Goal: Information Seeking & Learning: Learn about a topic

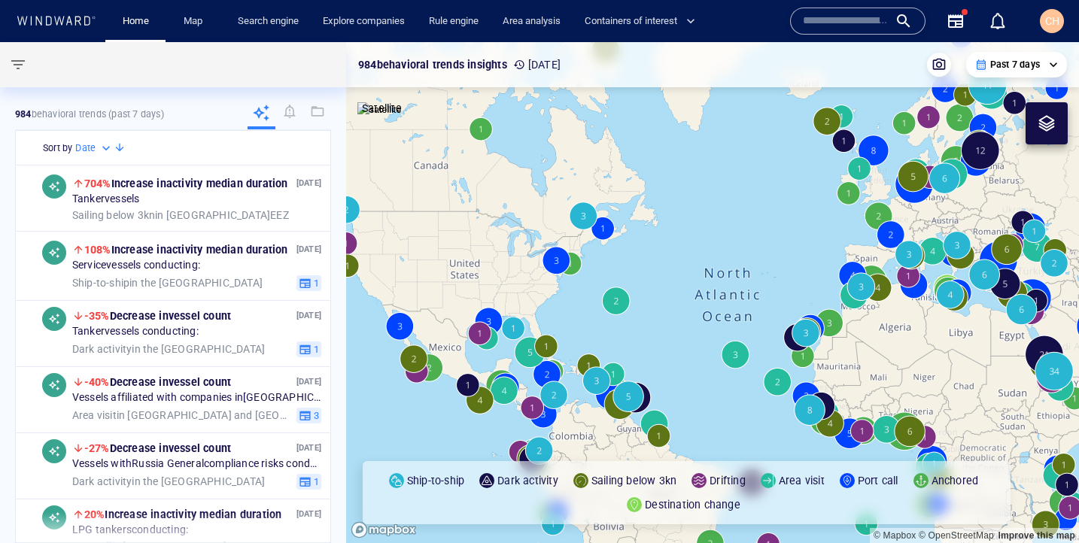
click at [852, 26] on input "text" at bounding box center [846, 21] width 86 height 23
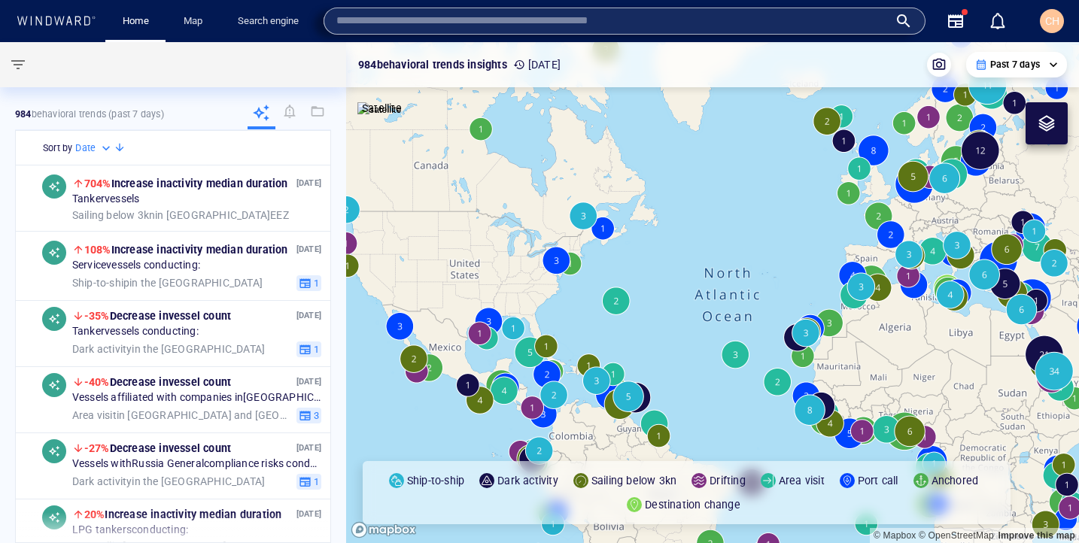
paste input "**********"
type input "**********"
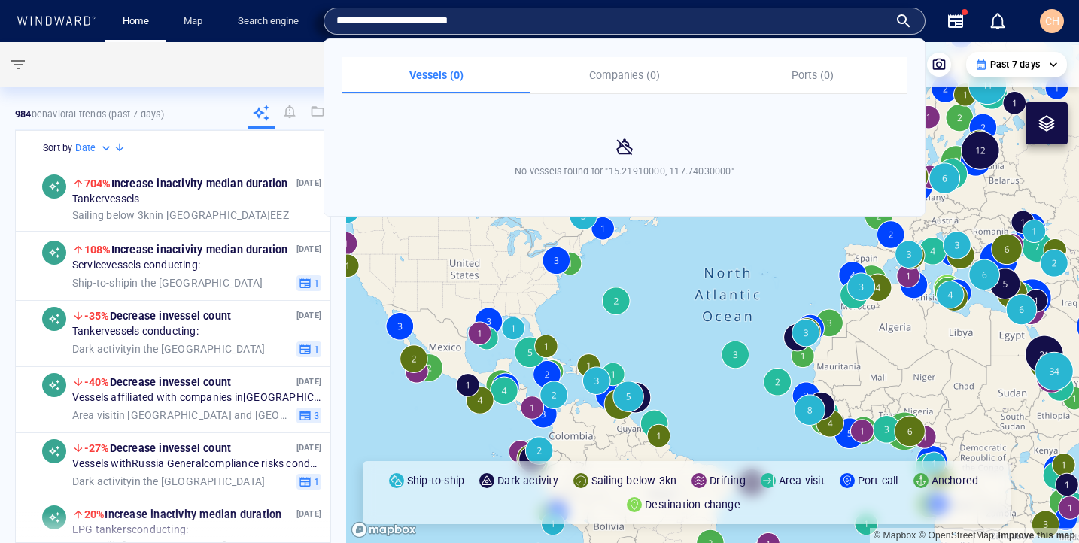
click at [664, 251] on canvas "Map" at bounding box center [712, 292] width 733 height 501
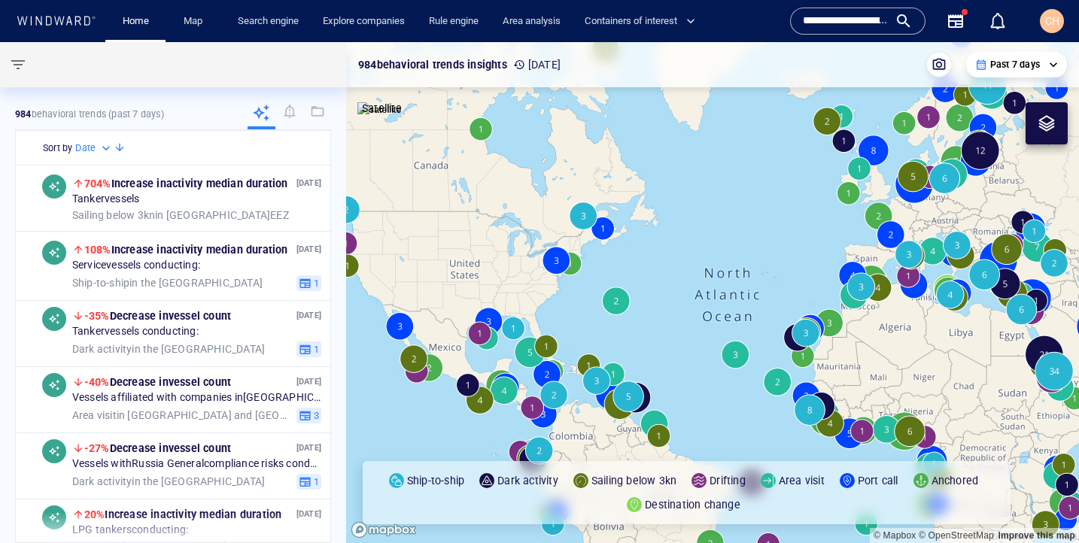
drag, startPoint x: 897, startPoint y: 299, endPoint x: 529, endPoint y: 279, distance: 369.1
click at [529, 279] on canvas "Map" at bounding box center [712, 292] width 733 height 501
drag, startPoint x: 952, startPoint y: 323, endPoint x: 685, endPoint y: 298, distance: 268.3
click at [685, 298] on canvas "Map" at bounding box center [712, 292] width 733 height 501
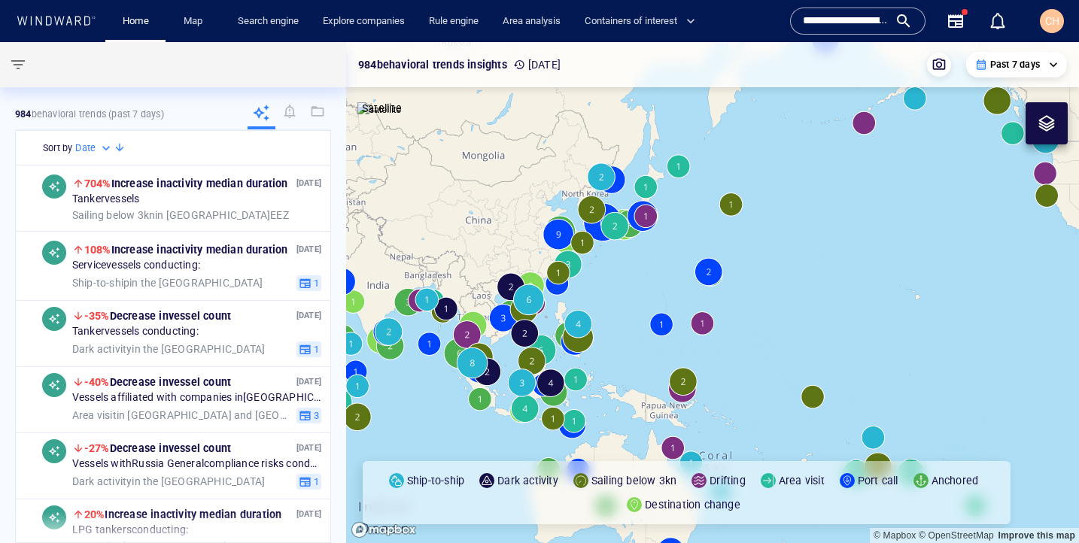
drag, startPoint x: 544, startPoint y: 383, endPoint x: 727, endPoint y: 379, distance: 182.8
click at [727, 379] on canvas "Map" at bounding box center [712, 292] width 733 height 501
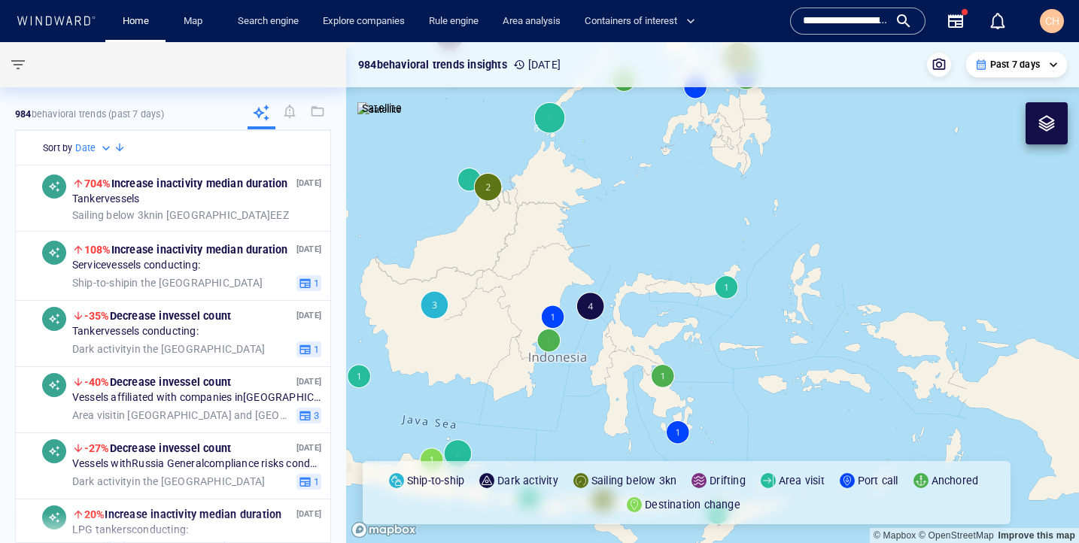
drag, startPoint x: 460, startPoint y: 237, endPoint x: 760, endPoint y: 436, distance: 359.9
click at [760, 436] on canvas "Map" at bounding box center [712, 292] width 733 height 501
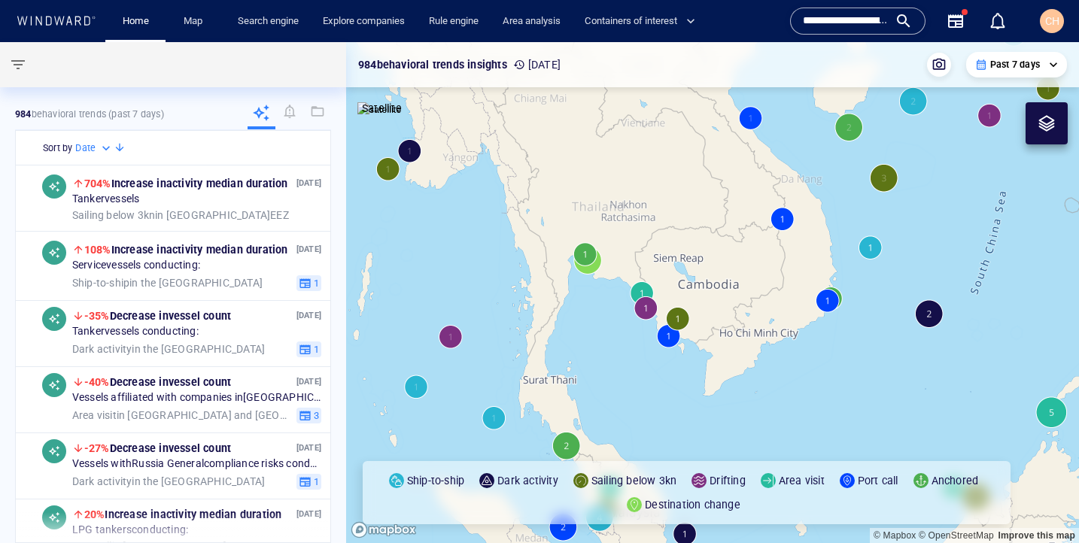
drag, startPoint x: 878, startPoint y: 271, endPoint x: 548, endPoint y: 350, distance: 339.6
click at [548, 350] on canvas "Map" at bounding box center [712, 292] width 733 height 501
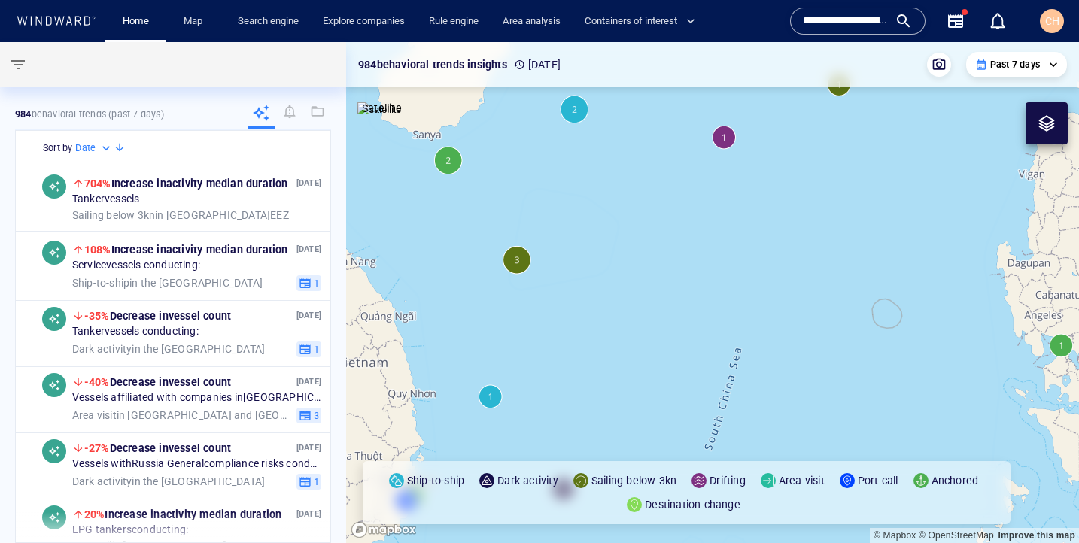
drag, startPoint x: 743, startPoint y: 389, endPoint x: 643, endPoint y: 383, distance: 100.2
click at [643, 383] on canvas "Map" at bounding box center [712, 292] width 733 height 501
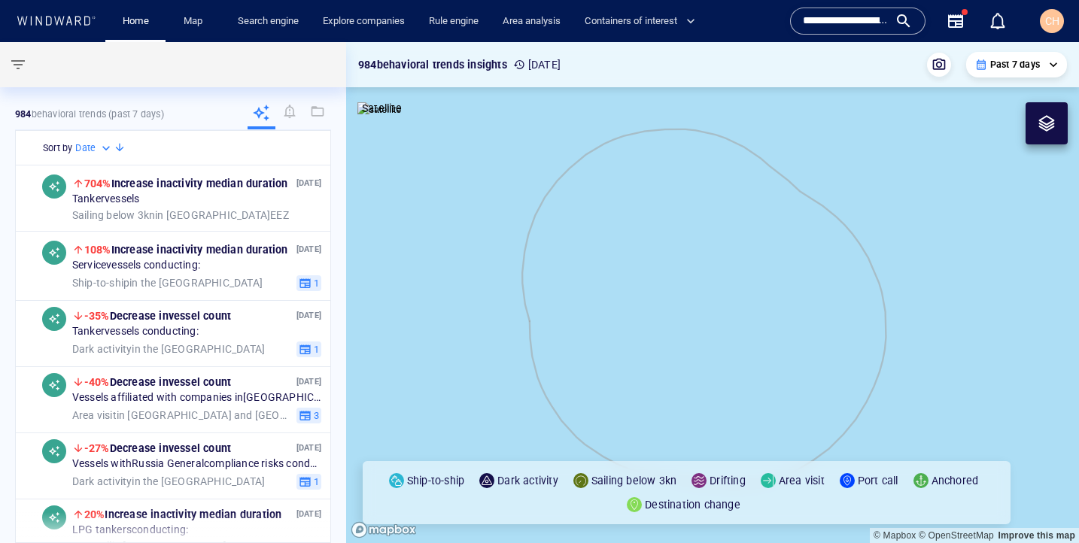
drag, startPoint x: 800, startPoint y: 230, endPoint x: 745, endPoint y: 325, distance: 109.5
click at [745, 325] on canvas "Map" at bounding box center [712, 292] width 733 height 501
click at [1046, 120] on div at bounding box center [1046, 123] width 18 height 18
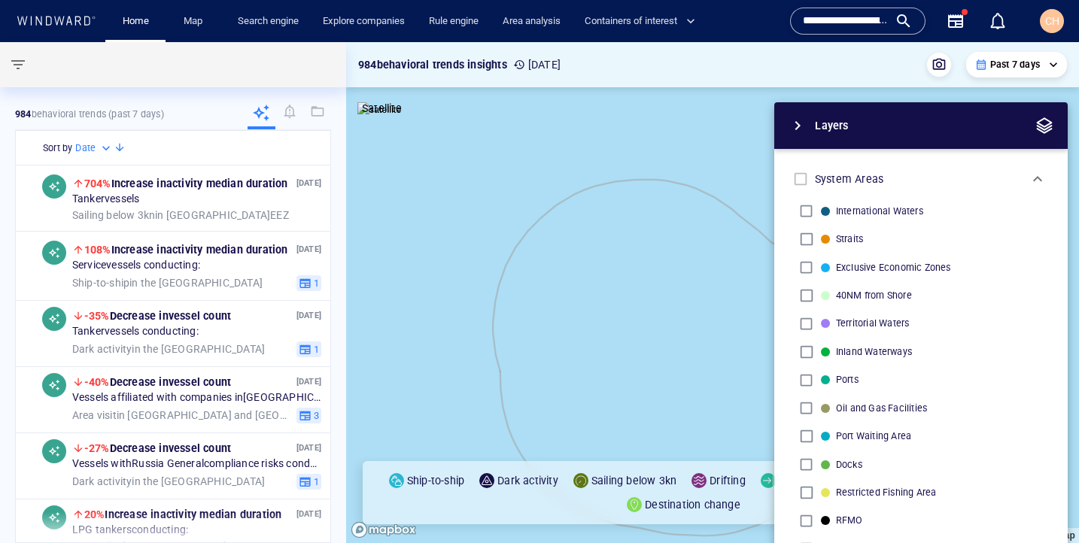
click at [1049, 124] on span "button" at bounding box center [1044, 126] width 18 height 18
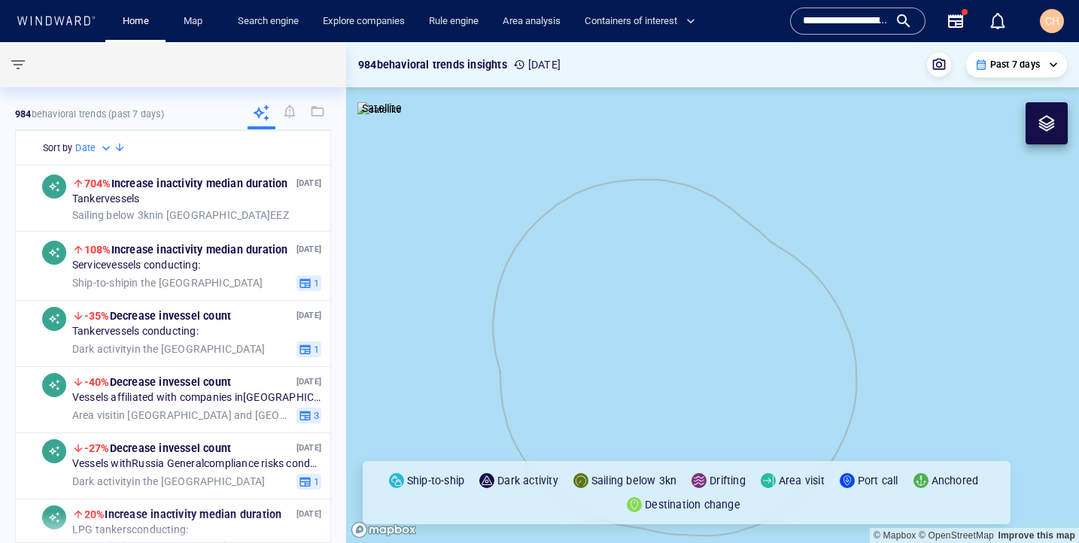
click at [384, 117] on img at bounding box center [379, 109] width 44 height 15
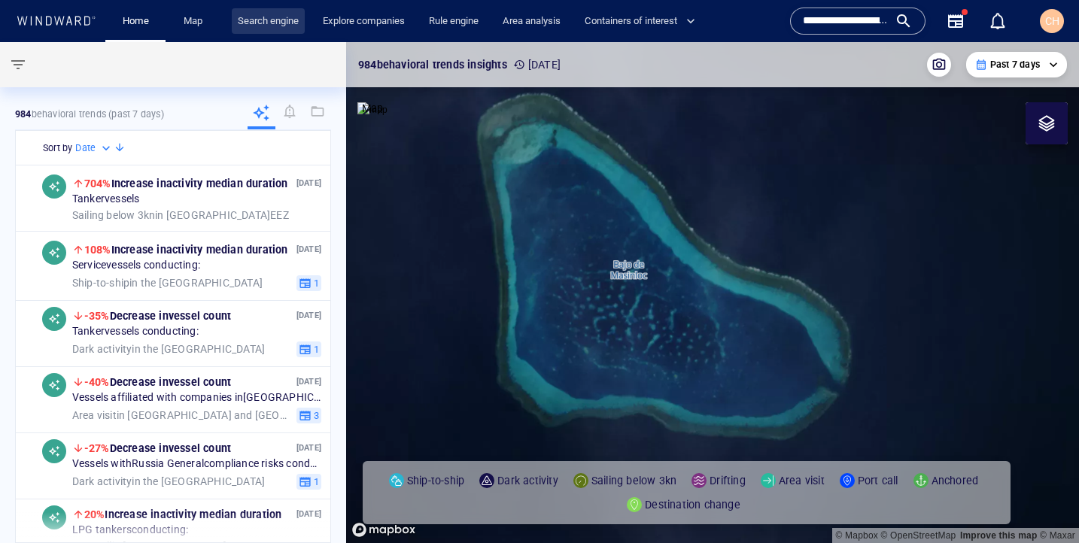
click at [272, 26] on link "Search engine" at bounding box center [268, 21] width 73 height 26
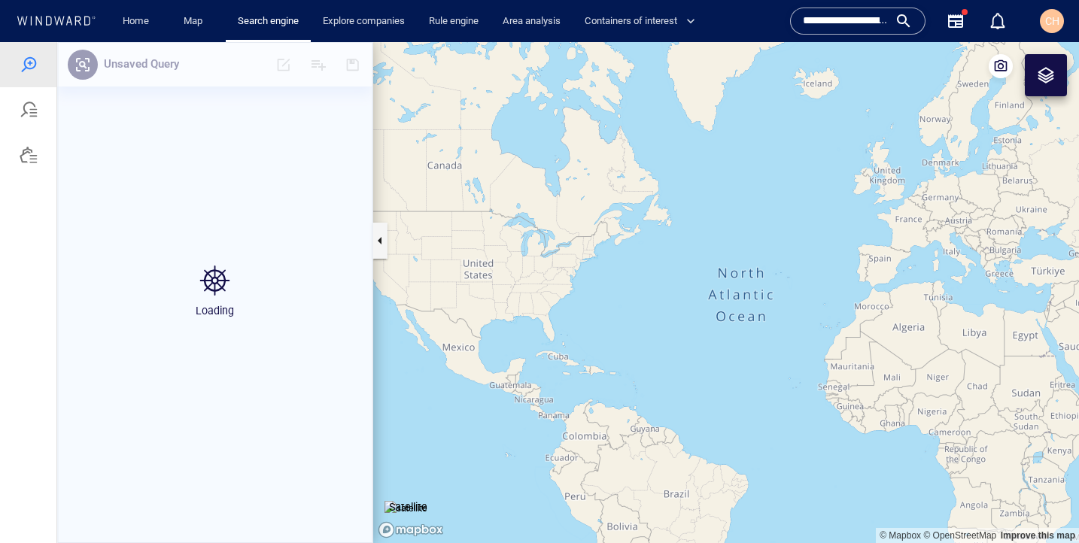
drag, startPoint x: 982, startPoint y: 329, endPoint x: 642, endPoint y: 277, distance: 344.1
click at [642, 277] on canvas "Map" at bounding box center [726, 292] width 706 height 501
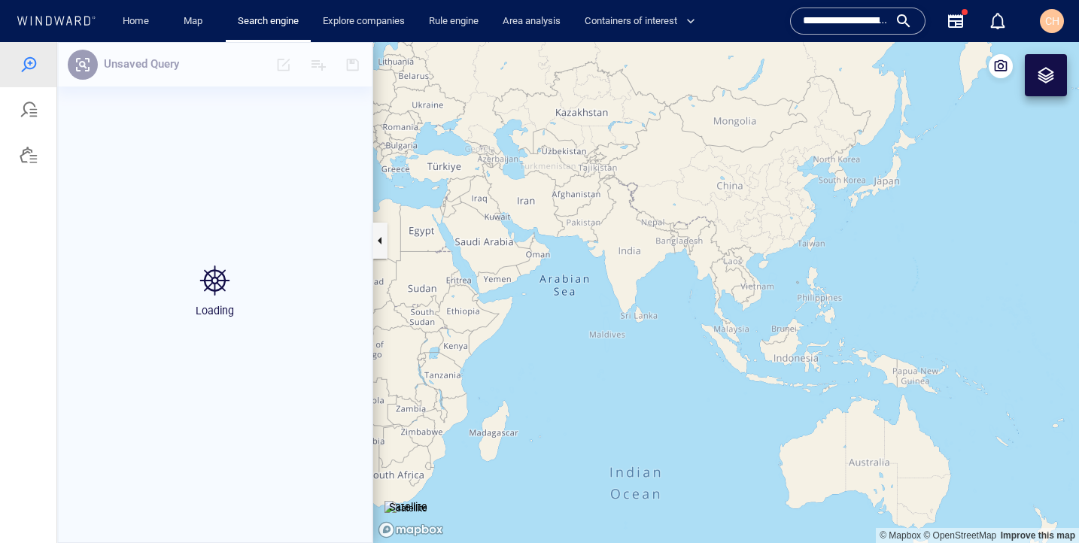
drag, startPoint x: 861, startPoint y: 321, endPoint x: 721, endPoint y: 299, distance: 141.7
click at [730, 302] on canvas "Map" at bounding box center [726, 292] width 706 height 501
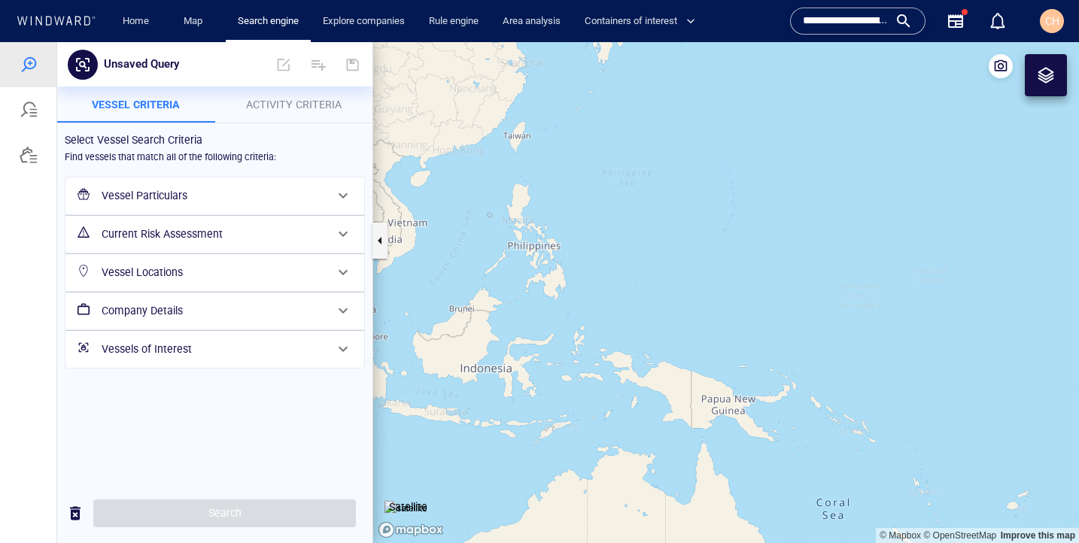
drag, startPoint x: 475, startPoint y: 215, endPoint x: 616, endPoint y: 241, distance: 143.0
click at [616, 241] on canvas "Map" at bounding box center [726, 292] width 706 height 501
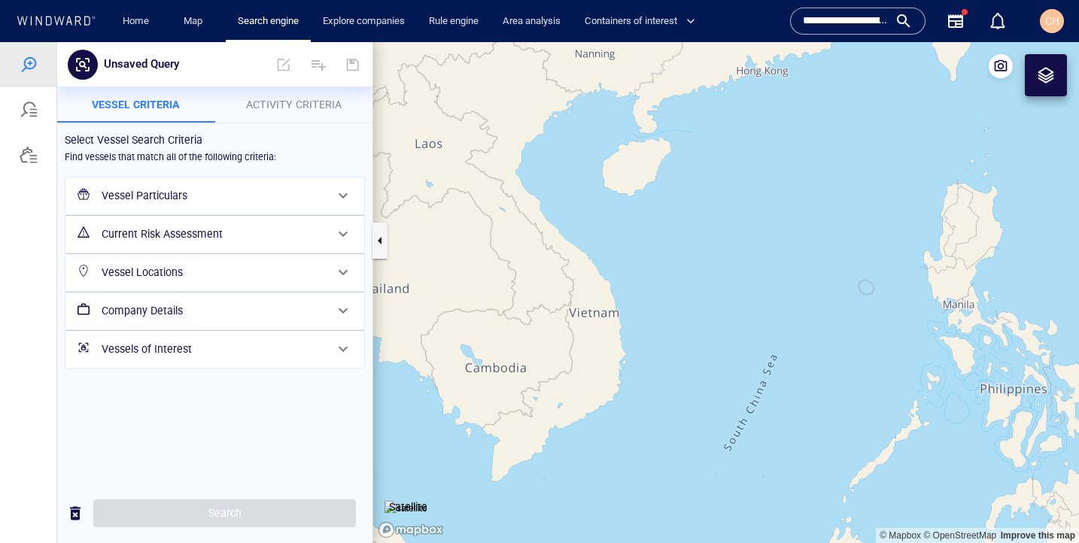
click at [686, 254] on canvas "Map" at bounding box center [726, 292] width 706 height 501
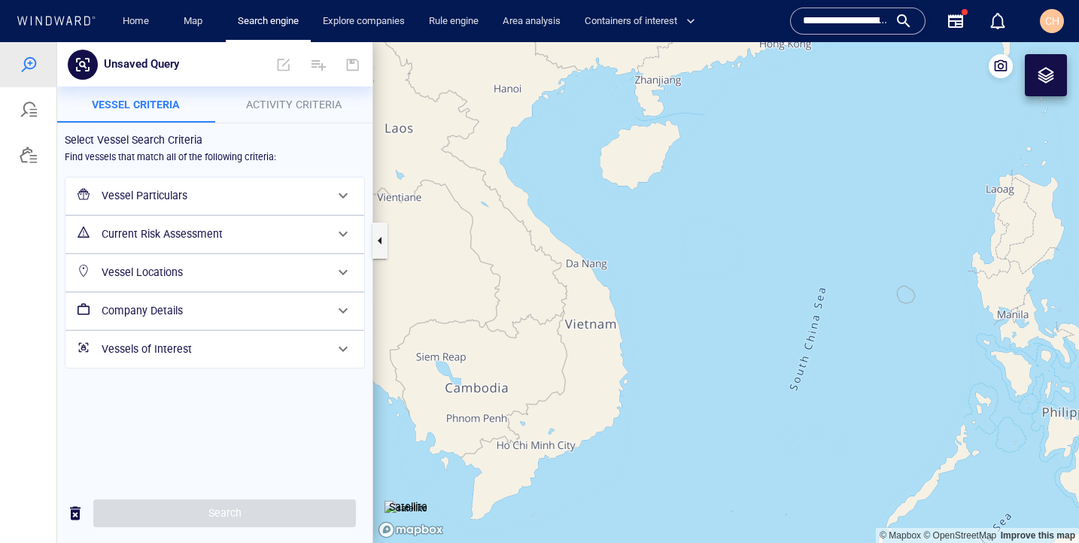
drag, startPoint x: 818, startPoint y: 279, endPoint x: 756, endPoint y: 281, distance: 62.5
click at [756, 281] on canvas "Map" at bounding box center [726, 292] width 706 height 501
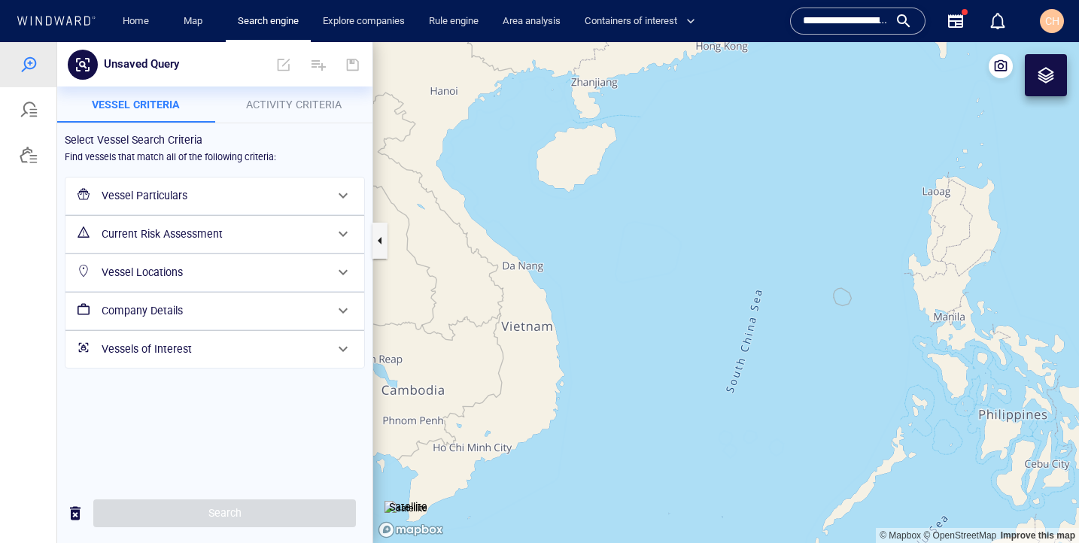
click at [1034, 87] on div at bounding box center [1046, 75] width 42 height 42
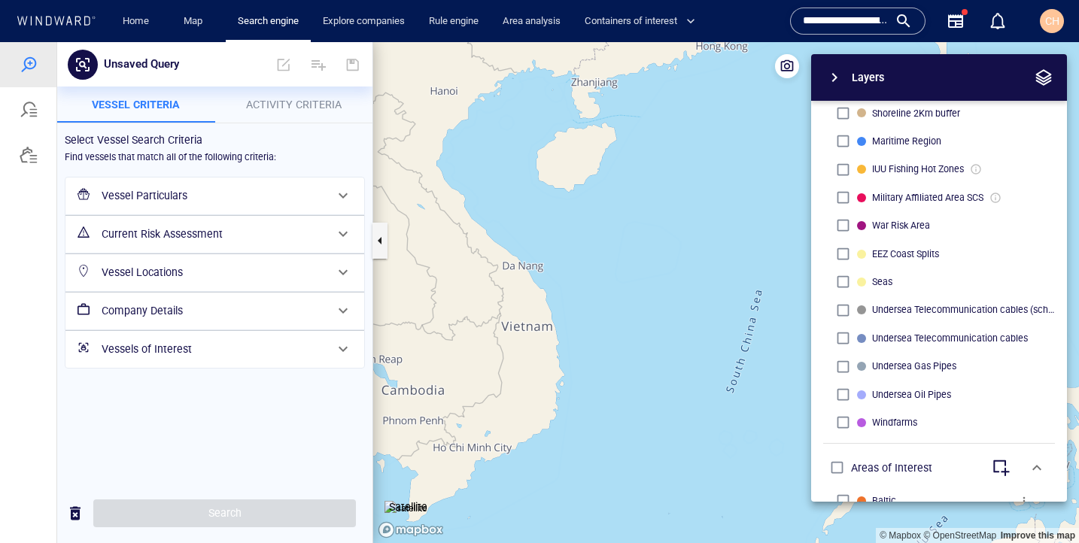
scroll to position [686, 0]
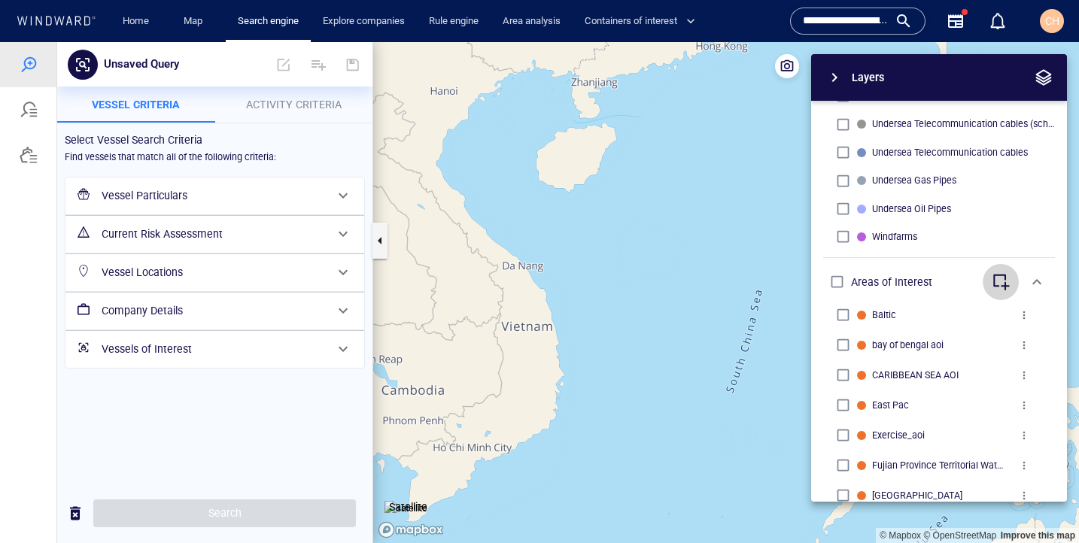
click at [1001, 280] on span "button" at bounding box center [1000, 282] width 18 height 18
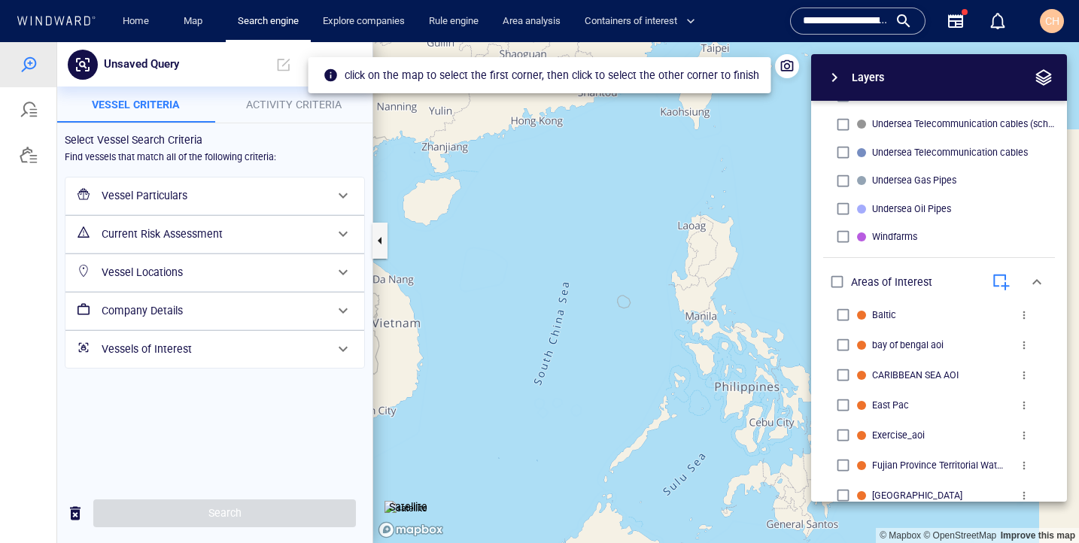
drag, startPoint x: 755, startPoint y: 274, endPoint x: 545, endPoint y: 283, distance: 210.1
click at [545, 283] on canvas "Map" at bounding box center [726, 292] width 706 height 501
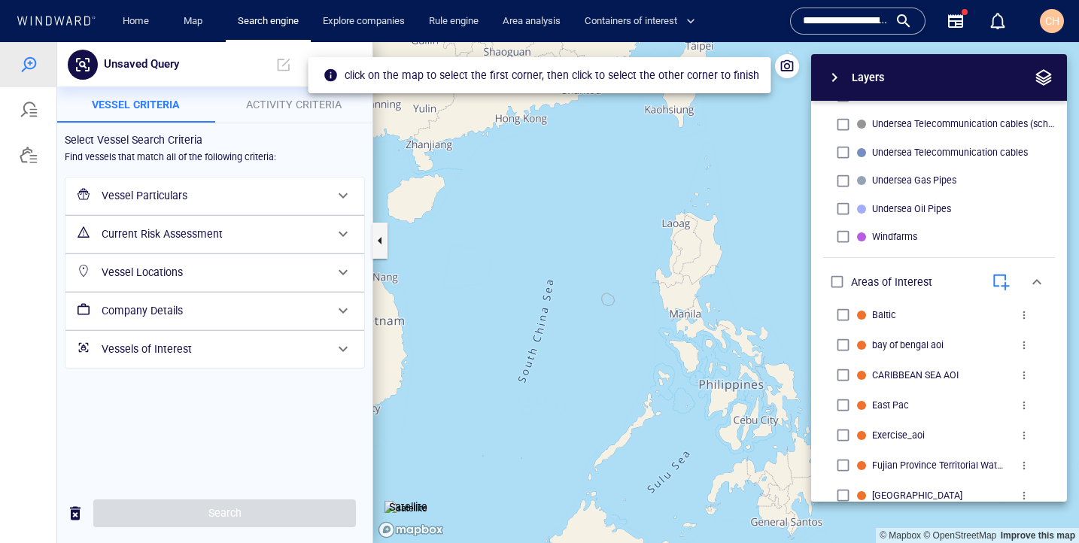
click at [591, 279] on canvas "Map" at bounding box center [726, 292] width 706 height 501
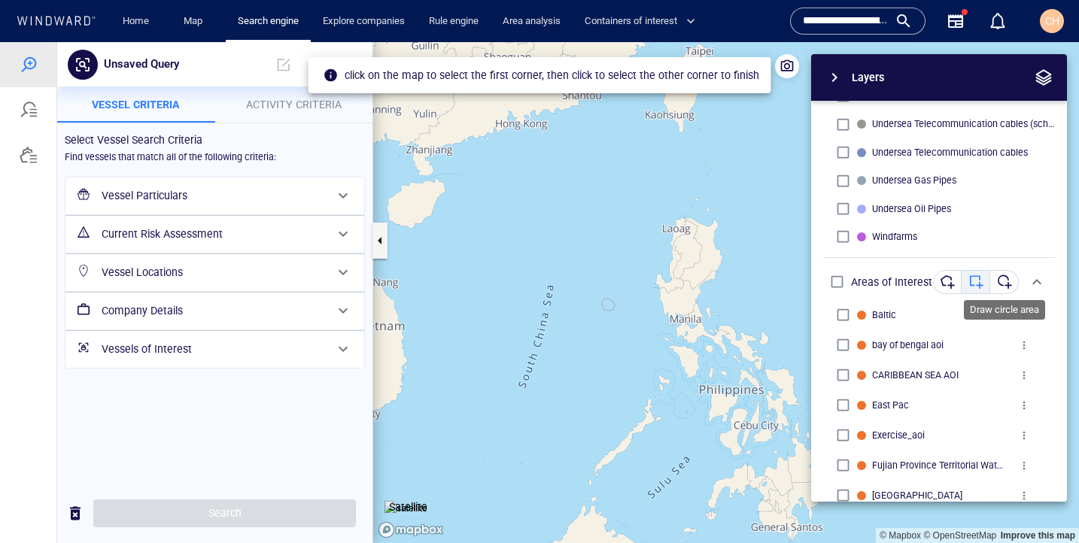
click at [1002, 282] on div "button" at bounding box center [1004, 282] width 15 height 15
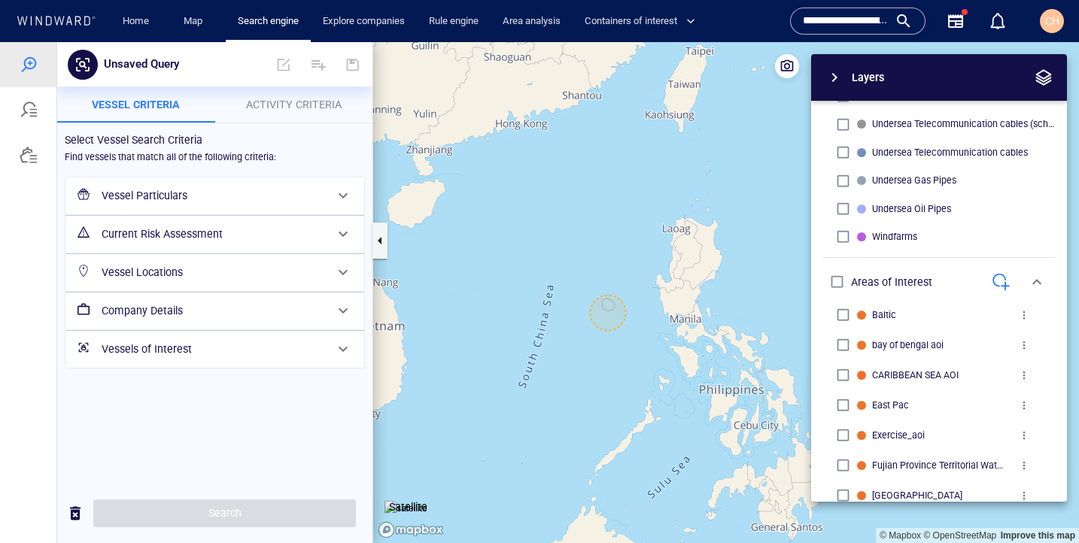
drag, startPoint x: 608, startPoint y: 313, endPoint x: 593, endPoint y: 284, distance: 33.0
click at [593, 284] on canvas "Map" at bounding box center [726, 292] width 706 height 501
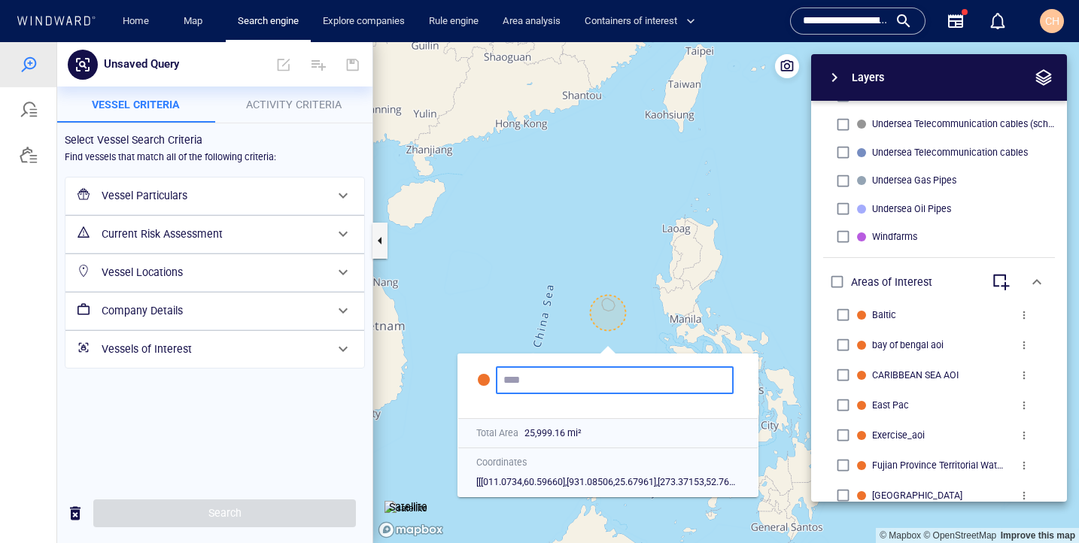
scroll to position [0, 0]
type input "****"
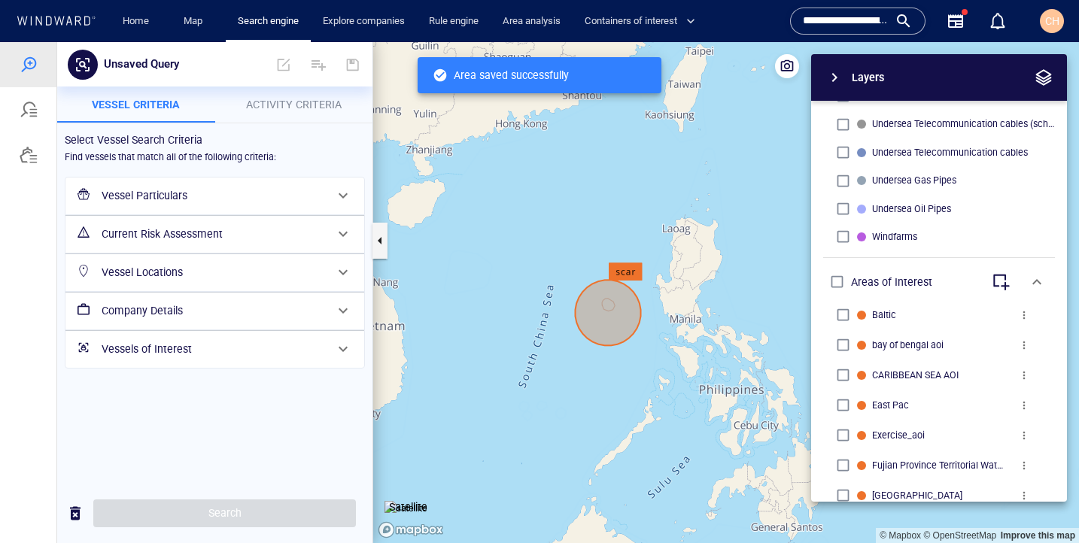
click at [312, 106] on span "Activity Criteria" at bounding box center [294, 105] width 96 height 12
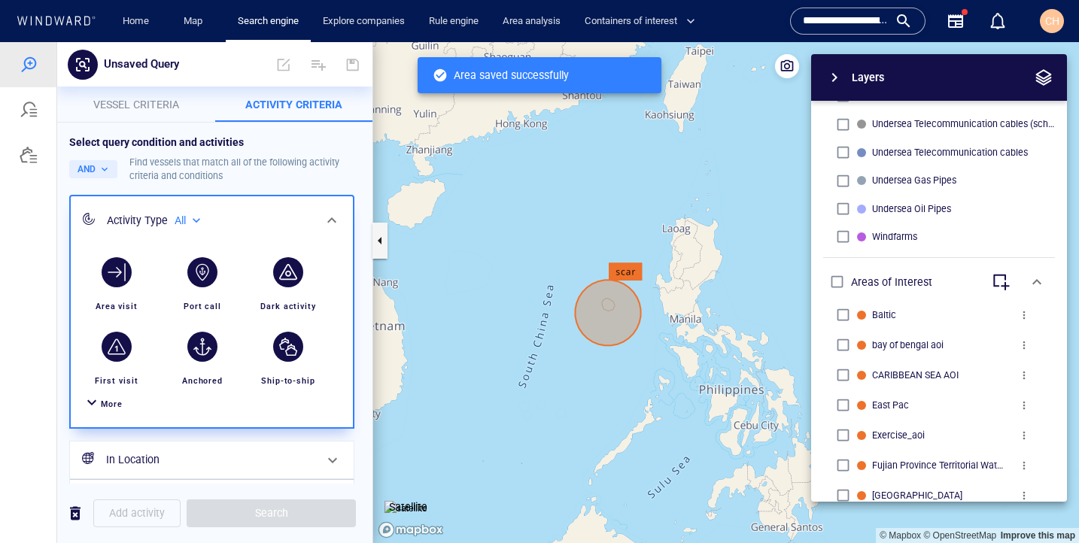
click at [165, 109] on span "Vessel criteria" at bounding box center [136, 105] width 86 height 12
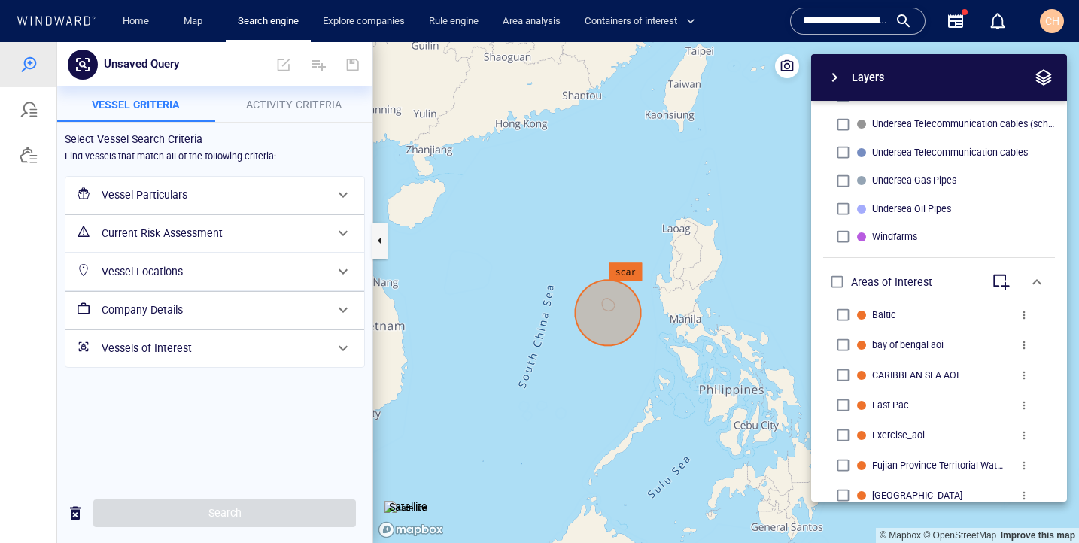
click at [173, 309] on h6 "Company Details" at bounding box center [213, 310] width 223 height 19
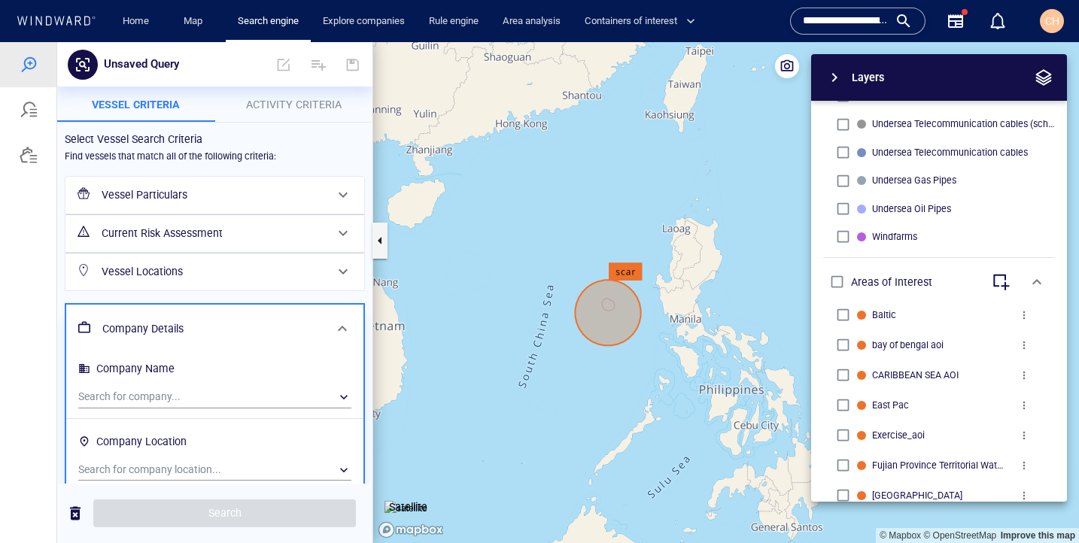
click at [177, 278] on h6 "Vessel Locations" at bounding box center [213, 272] width 223 height 19
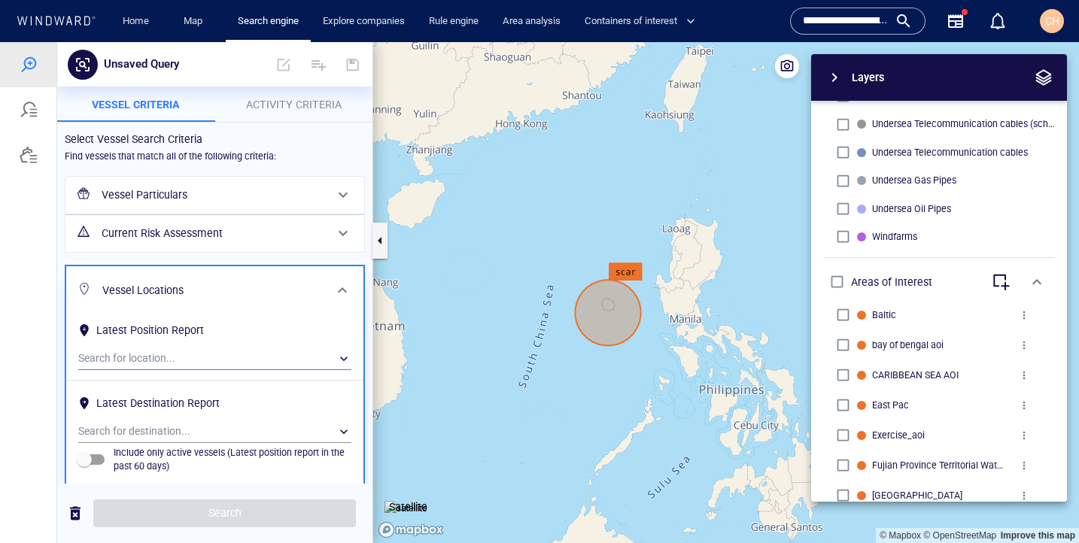
click at [162, 348] on div "​" at bounding box center [214, 359] width 273 height 23
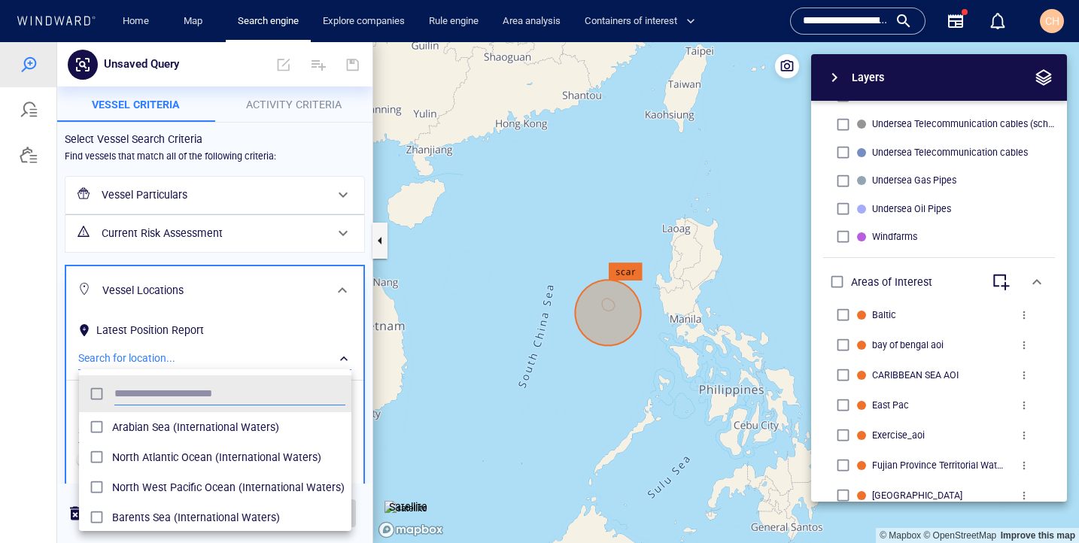
scroll to position [150, 272]
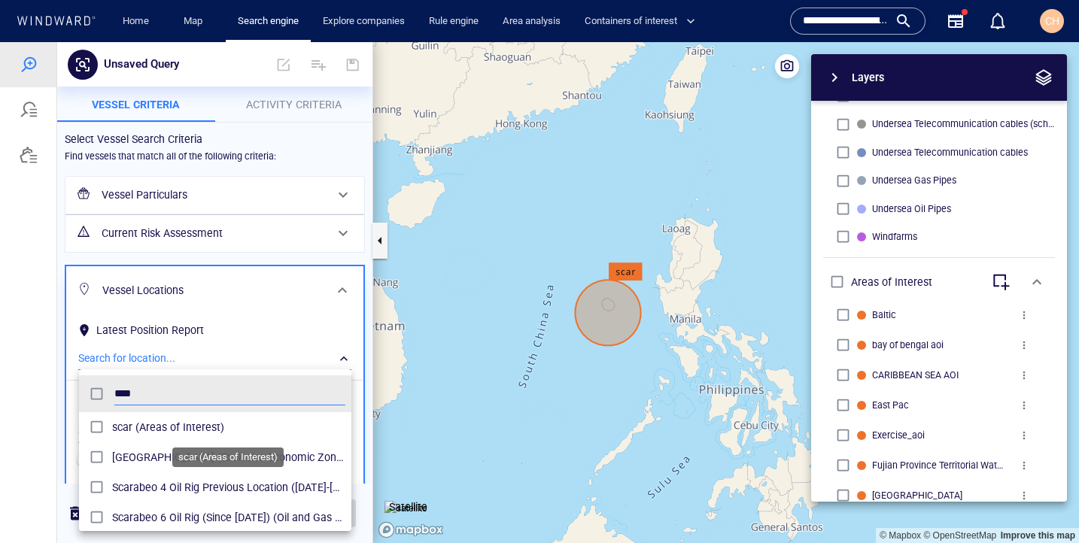
type input "****"
click at [182, 425] on span "scar (Areas of Interest)" at bounding box center [228, 427] width 233 height 18
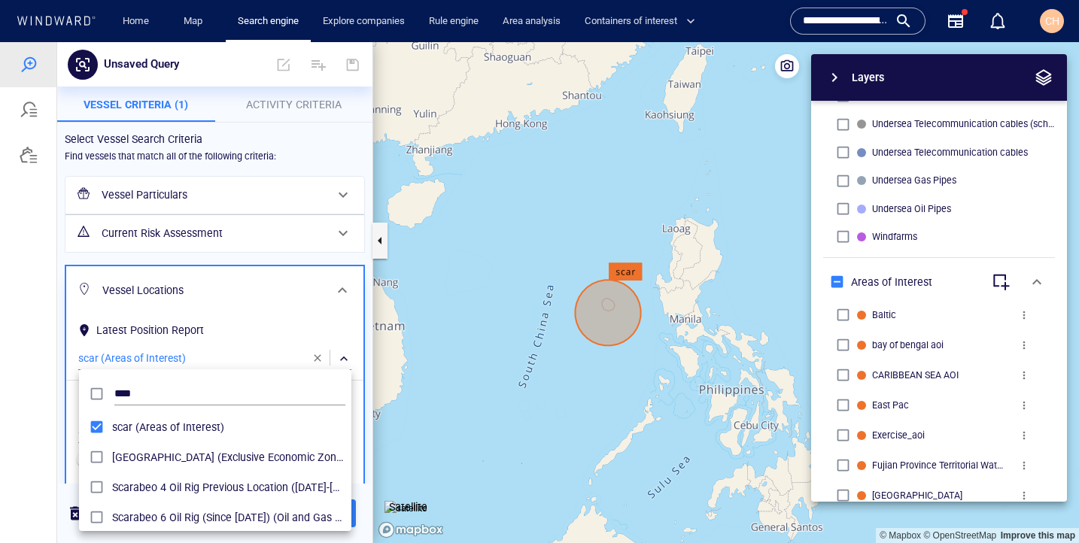
click at [35, 404] on div at bounding box center [539, 292] width 1079 height 501
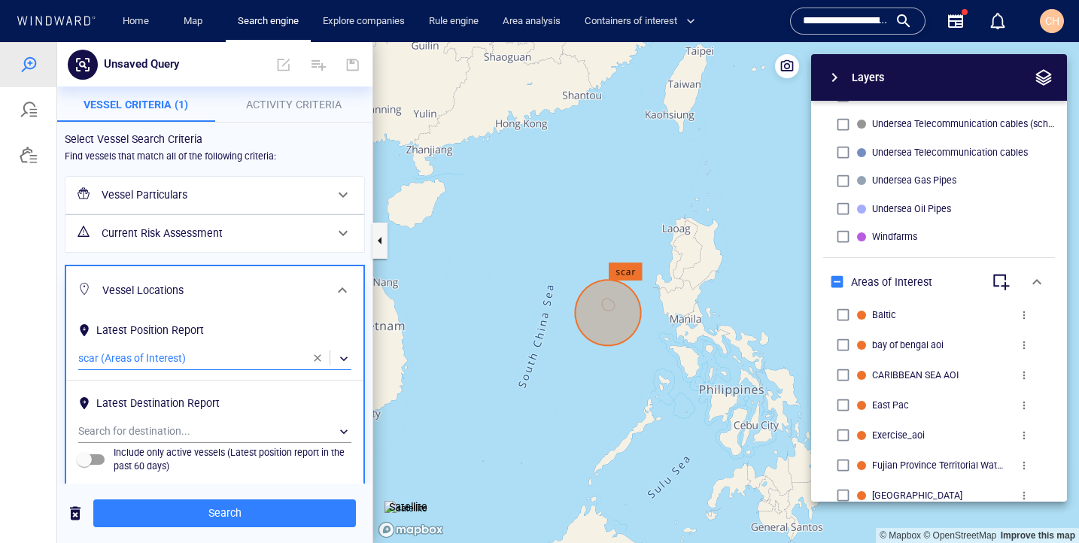
click at [289, 540] on div "Search" at bounding box center [214, 513] width 315 height 59
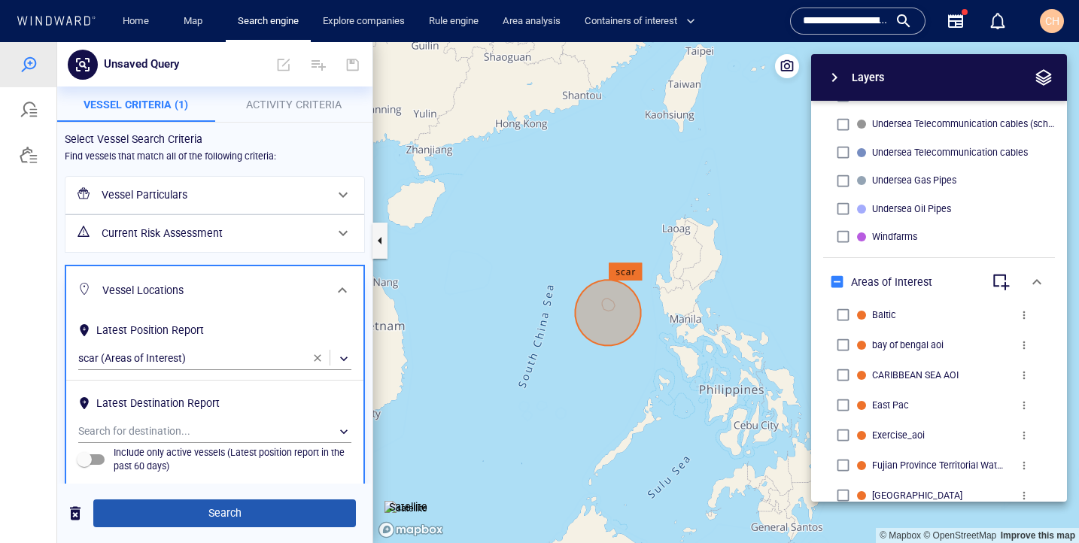
click at [277, 516] on span "Search" at bounding box center [224, 513] width 238 height 19
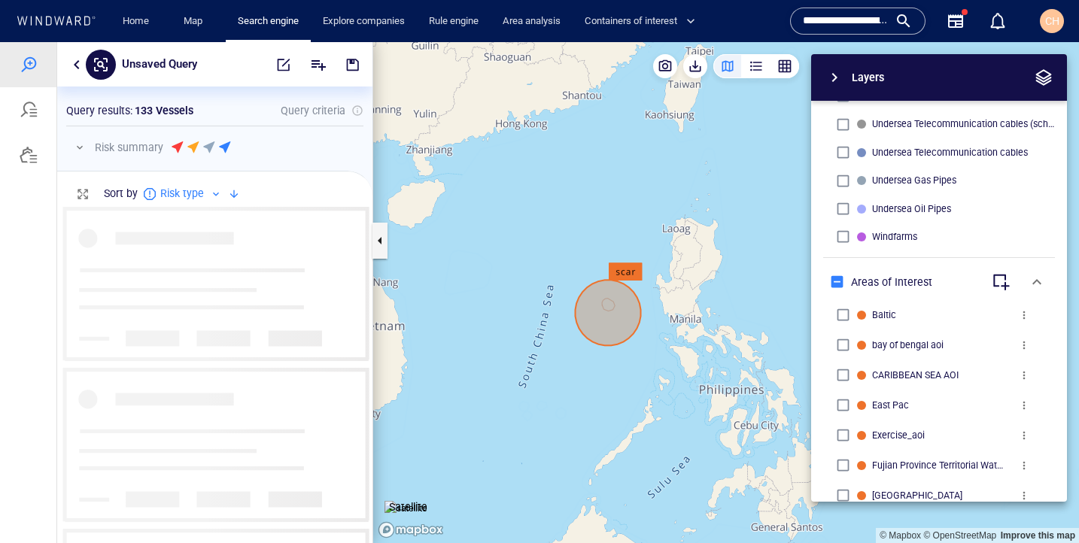
scroll to position [336, 315]
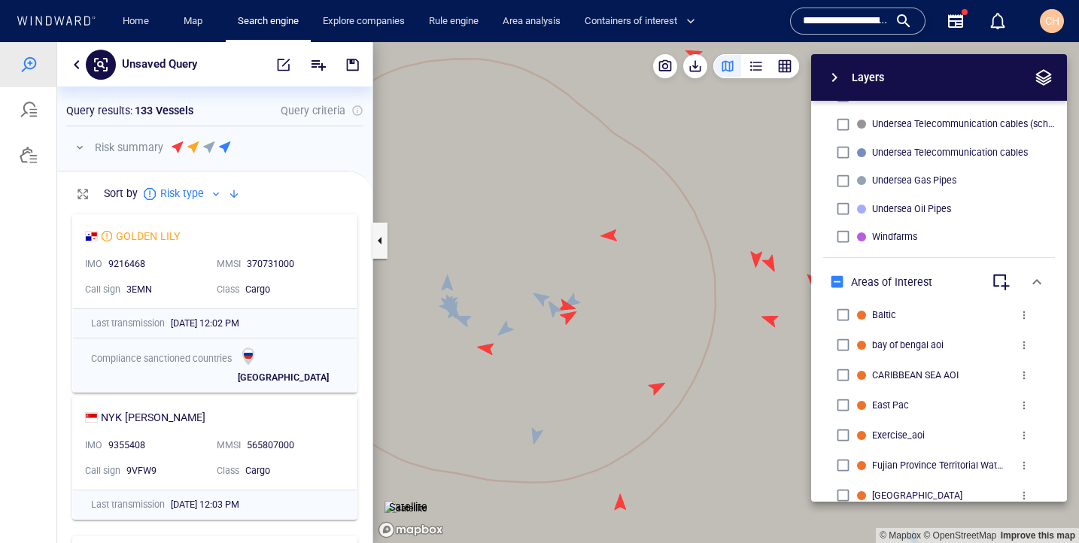
click at [834, 77] on span "button" at bounding box center [834, 77] width 18 height 18
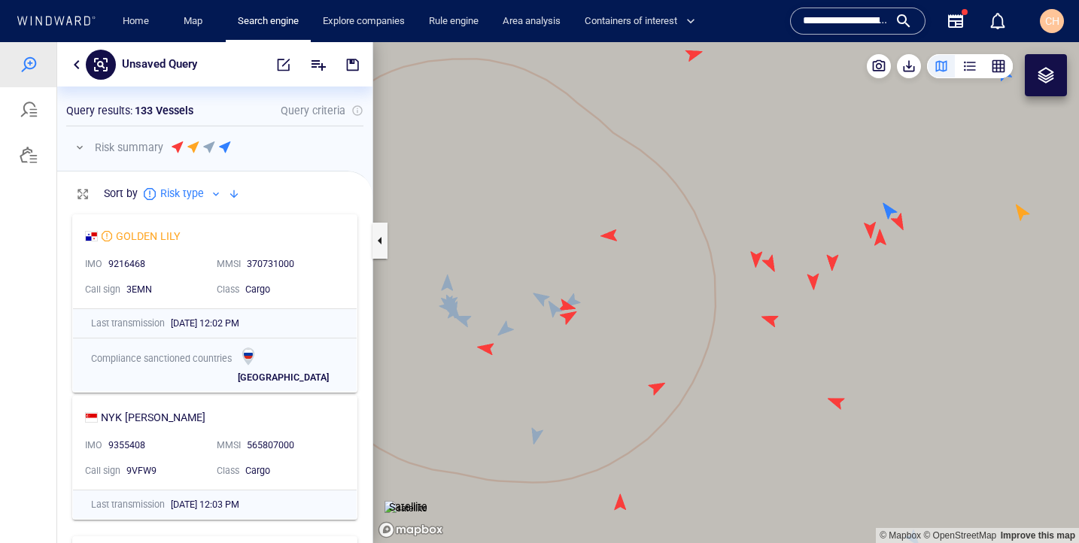
click at [400, 501] on img at bounding box center [405, 508] width 43 height 15
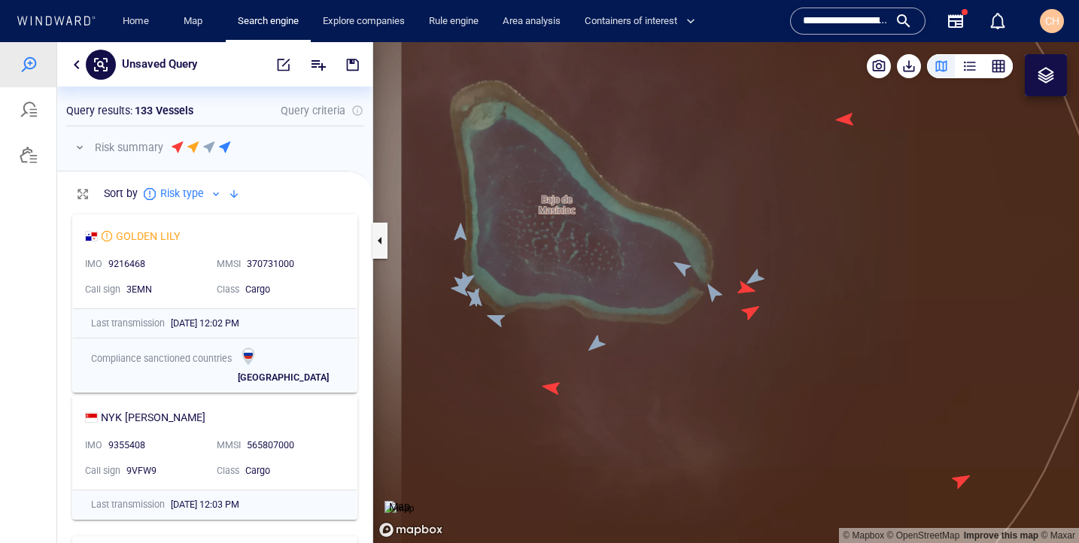
drag, startPoint x: 554, startPoint y: 348, endPoint x: 614, endPoint y: 359, distance: 61.1
click at [614, 359] on canvas "Map" at bounding box center [726, 292] width 706 height 501
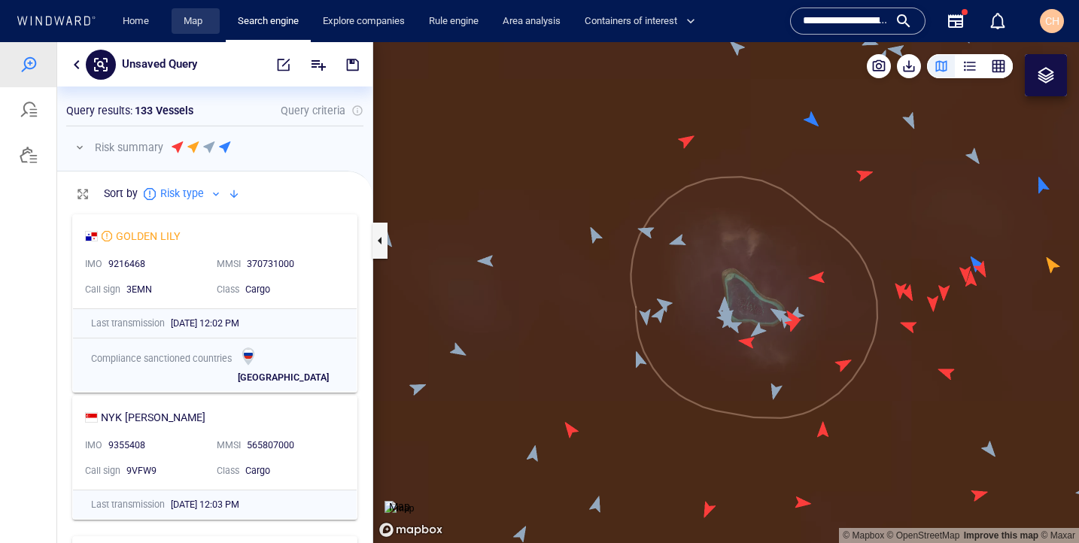
click at [199, 31] on link "Map" at bounding box center [196, 21] width 36 height 26
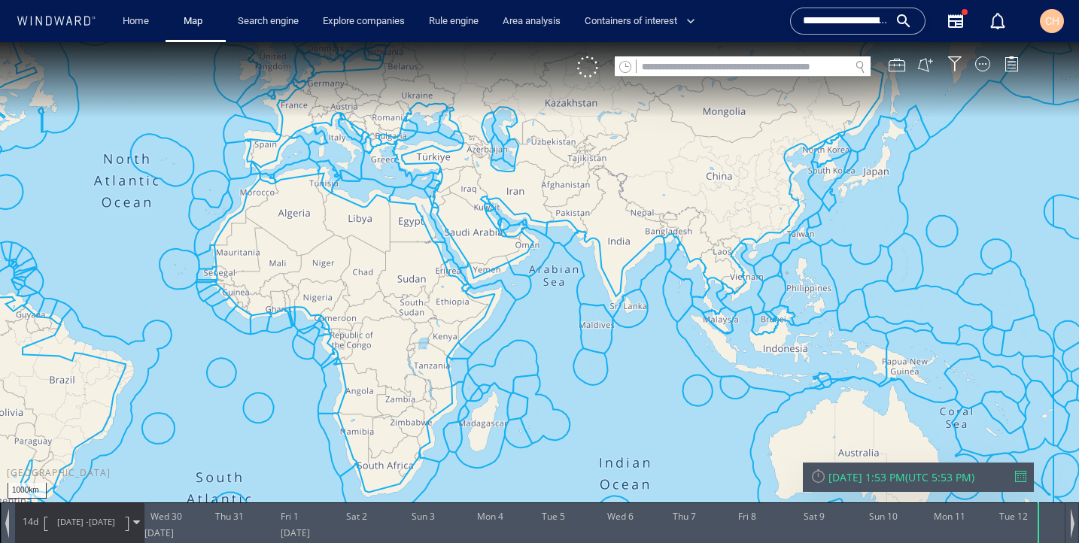
drag, startPoint x: 916, startPoint y: 312, endPoint x: 658, endPoint y: 257, distance: 263.1
click at [658, 257] on canvas "Map" at bounding box center [539, 285] width 1079 height 486
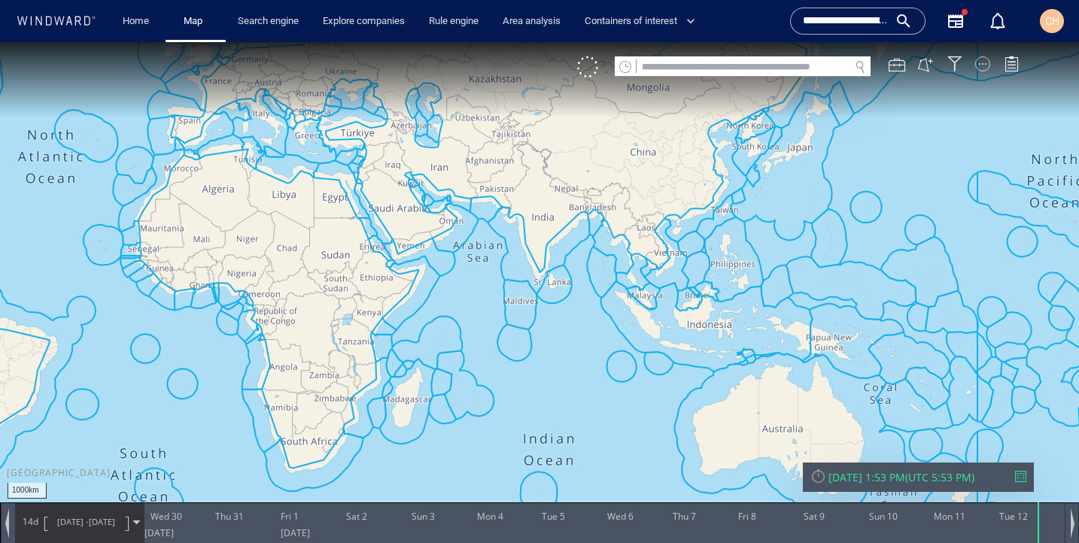
click at [982, 66] on div at bounding box center [982, 63] width 15 height 15
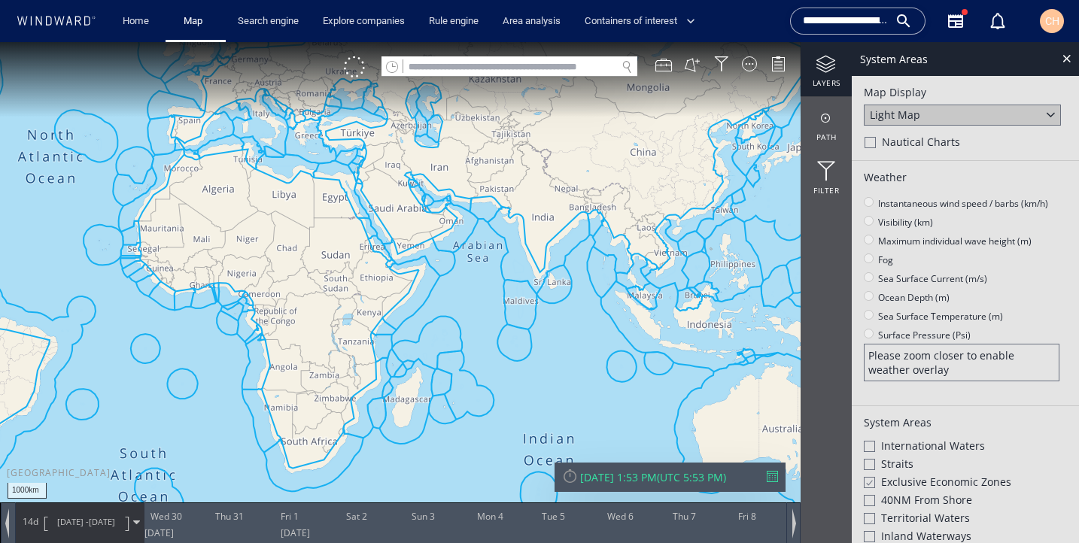
click at [867, 481] on div at bounding box center [868, 482] width 11 height 13
drag, startPoint x: 719, startPoint y: 329, endPoint x: 624, endPoint y: 308, distance: 97.8
click at [624, 308] on canvas "Map" at bounding box center [539, 285] width 1079 height 486
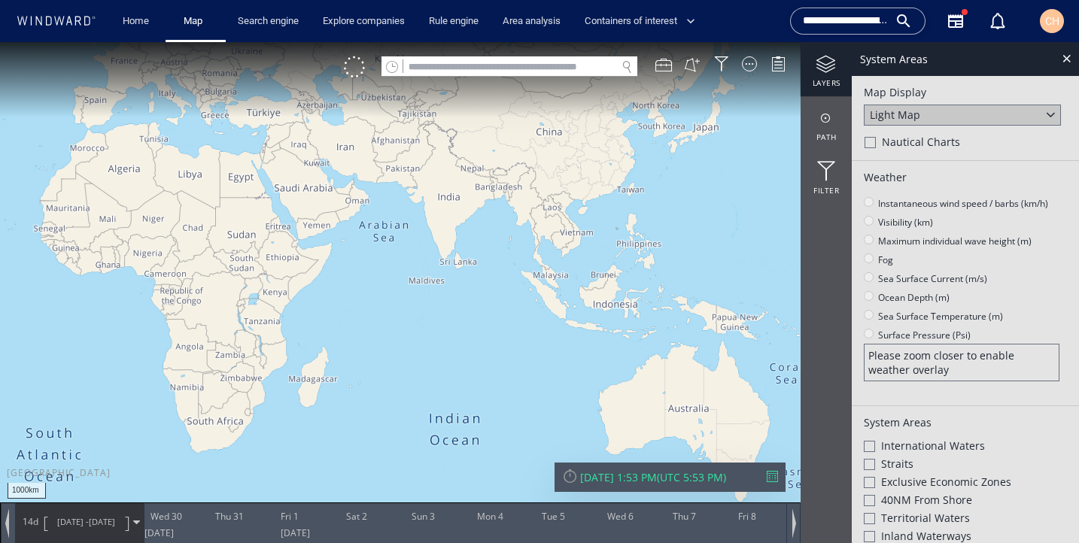
drag, startPoint x: 624, startPoint y: 308, endPoint x: 452, endPoint y: 301, distance: 171.7
click at [452, 301] on canvas "Map" at bounding box center [539, 285] width 1079 height 486
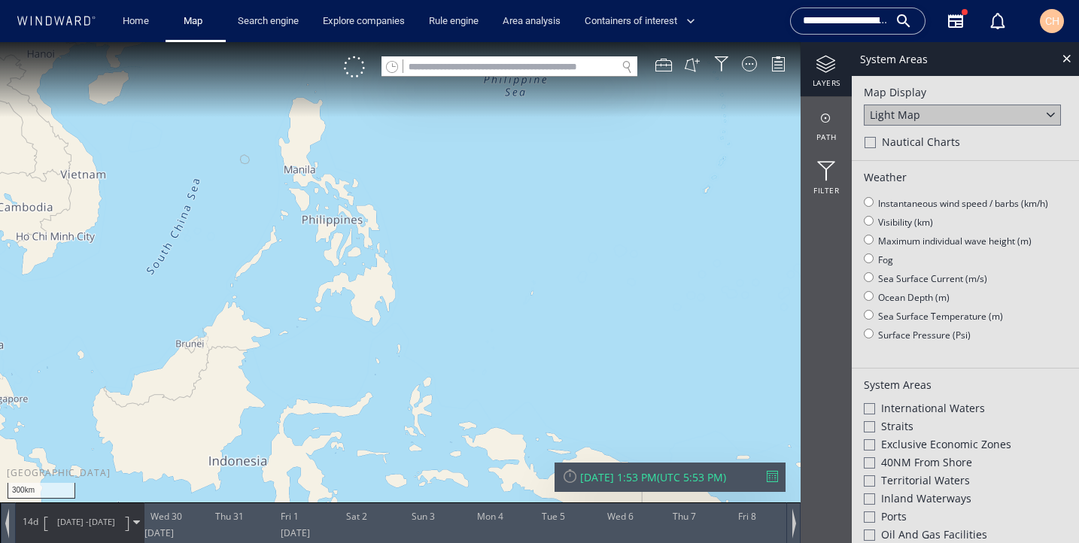
click at [390, 270] on canvas "Map" at bounding box center [539, 285] width 1079 height 486
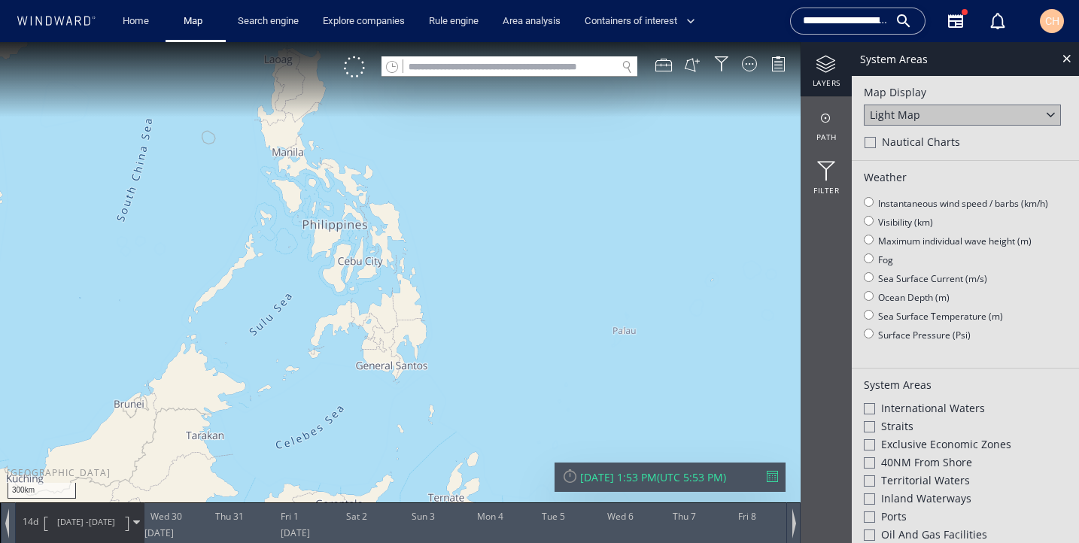
drag, startPoint x: 234, startPoint y: 173, endPoint x: 372, endPoint y: 259, distance: 162.2
click at [372, 259] on canvas "Map" at bounding box center [539, 285] width 1079 height 486
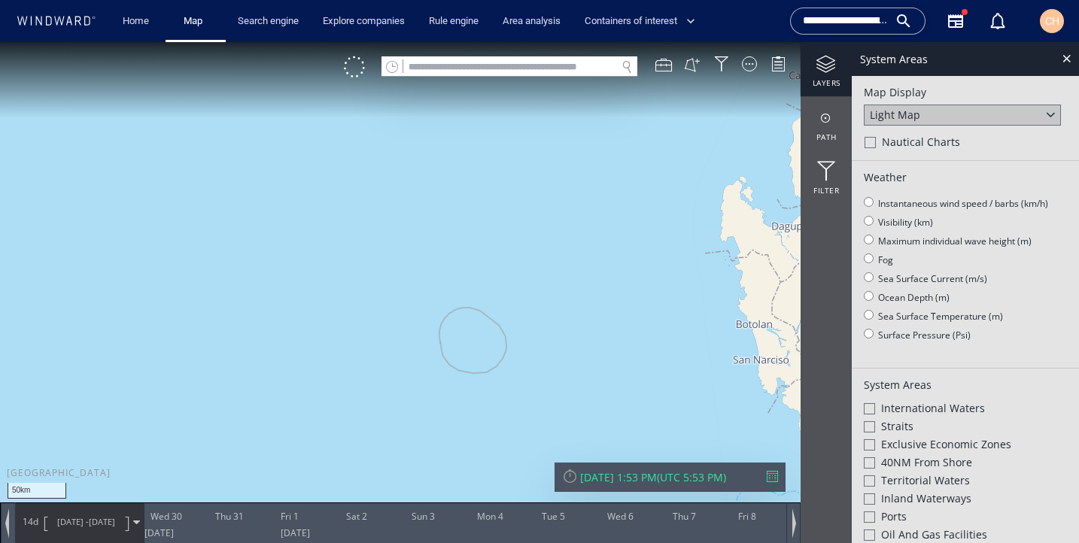
drag, startPoint x: 548, startPoint y: 349, endPoint x: 472, endPoint y: 315, distance: 83.9
click at [472, 315] on canvas "Map" at bounding box center [539, 285] width 1079 height 486
click at [356, 68] on div at bounding box center [354, 66] width 21 height 21
